Goal: Information Seeking & Learning: Compare options

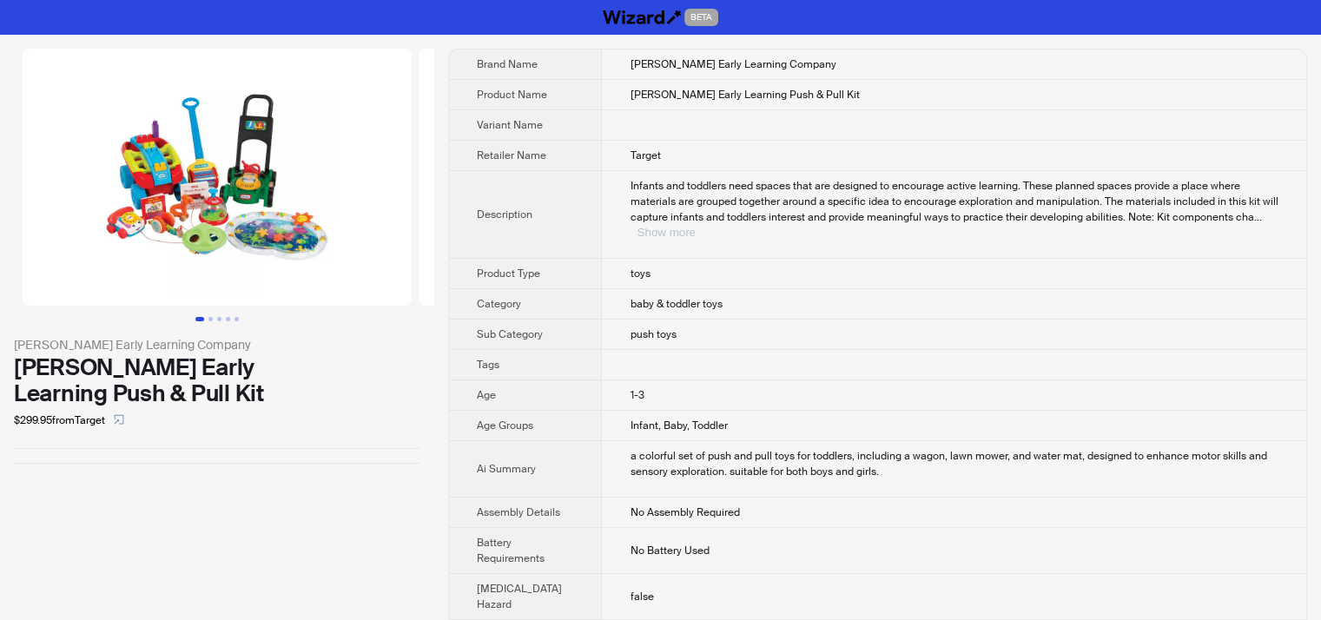
click at [695, 226] on button "Show more" at bounding box center [665, 232] width 58 height 13
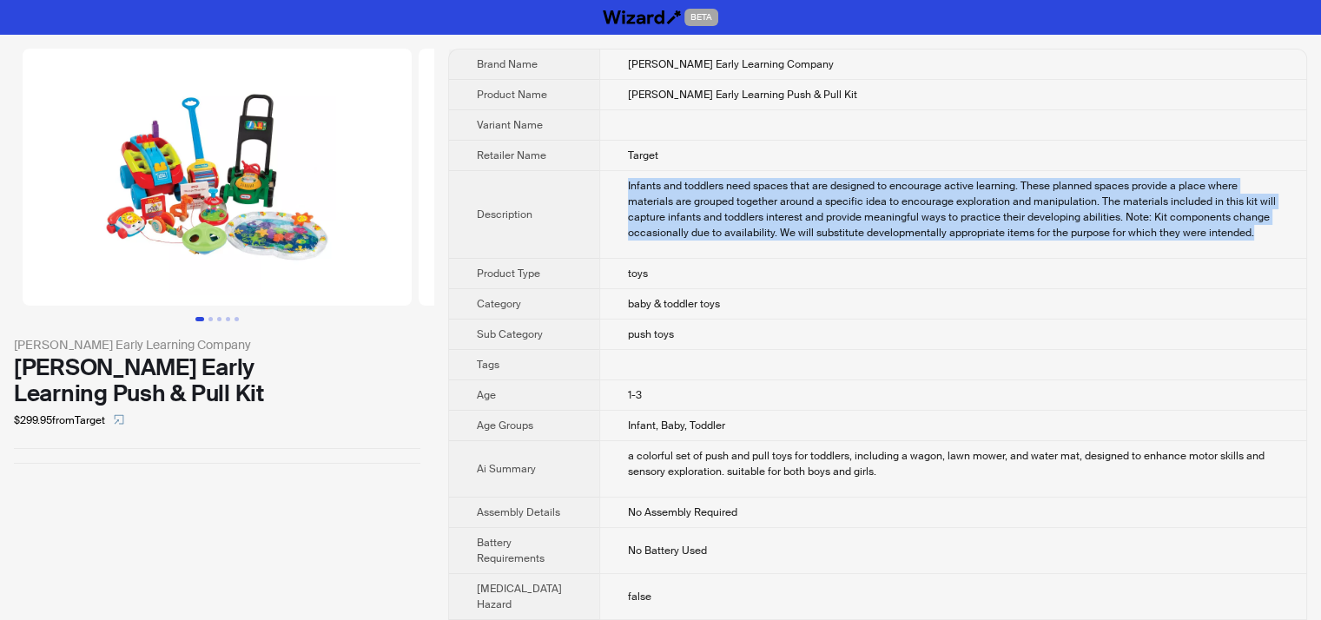
drag, startPoint x: 602, startPoint y: 178, endPoint x: 1262, endPoint y: 234, distance: 663.1
click at [1262, 234] on td "Infants and toddlers need spaces that are designed to encourage active learning…" at bounding box center [952, 215] width 707 height 88
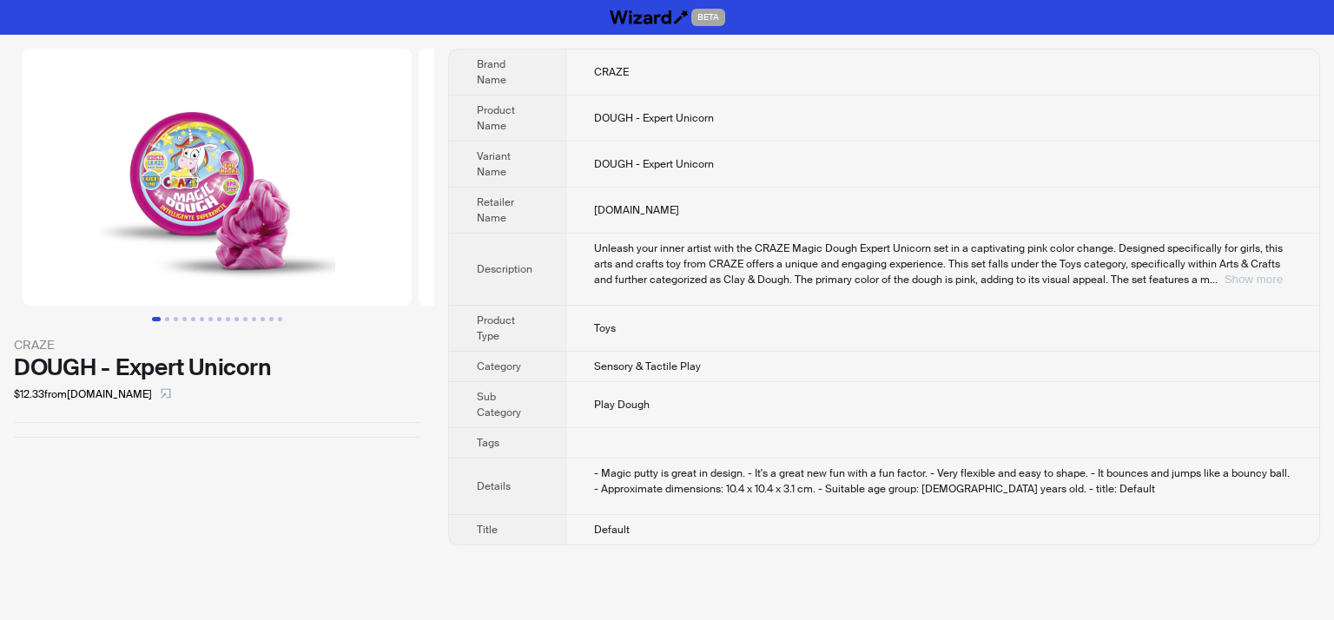
click at [1248, 273] on button "Show more" at bounding box center [1253, 279] width 58 height 13
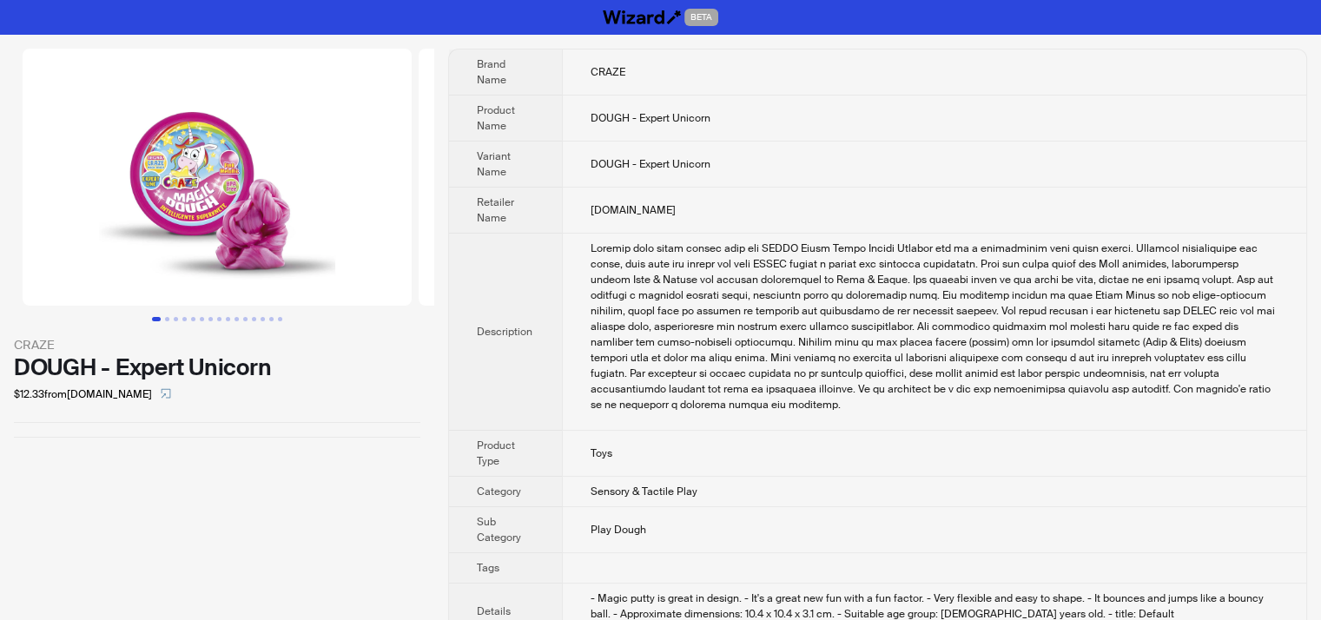
scroll to position [63, 0]
